Goal: Task Accomplishment & Management: Manage account settings

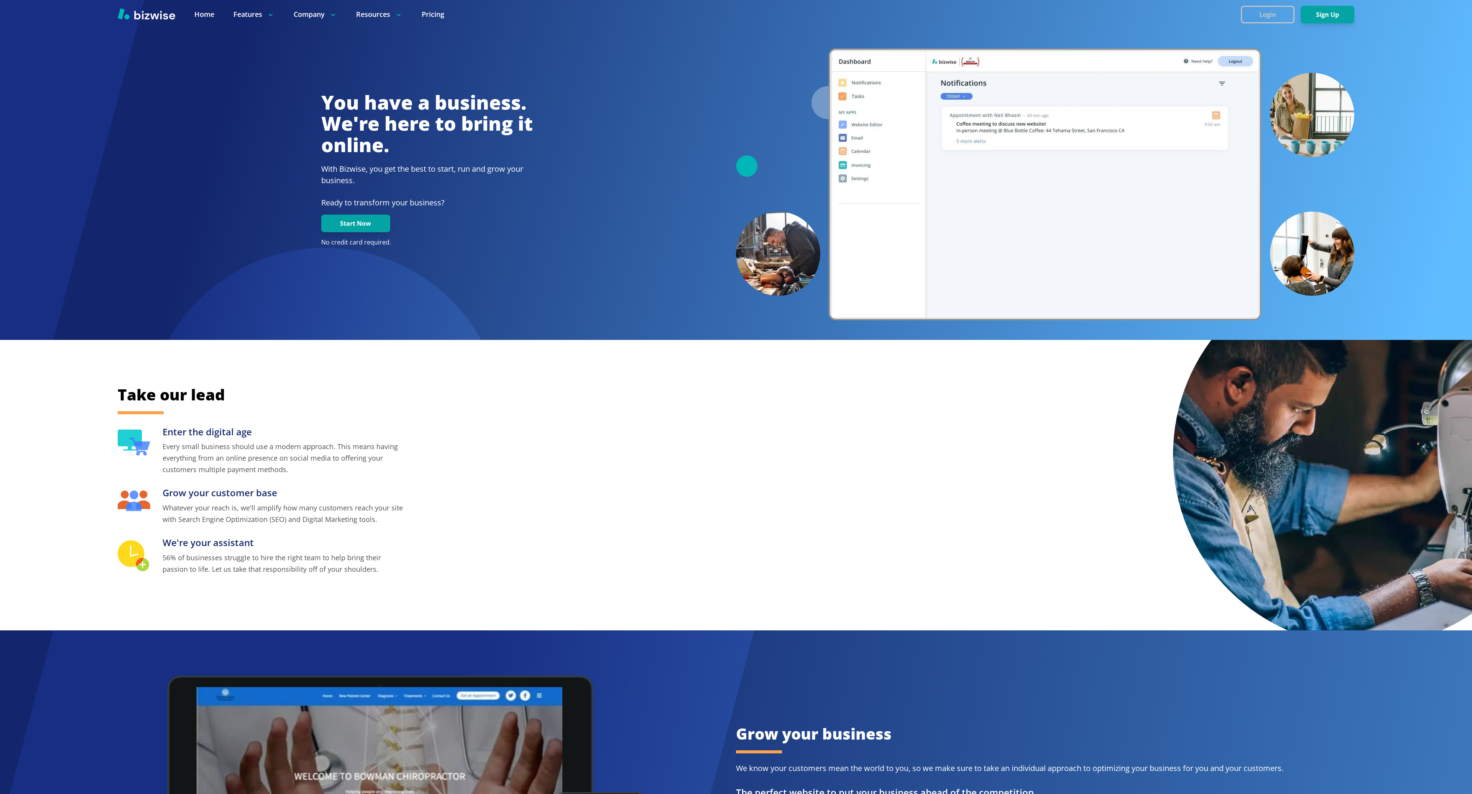
click at [1261, 16] on button "Login" at bounding box center [1268, 15] width 54 height 18
